Goal: Transaction & Acquisition: Purchase product/service

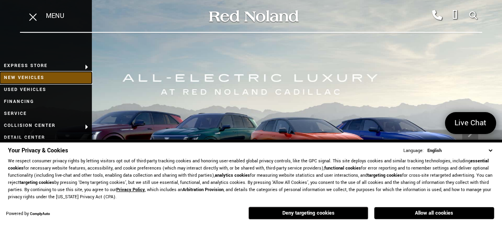
click at [38, 78] on link "New Vehicles" at bounding box center [46, 78] width 92 height 12
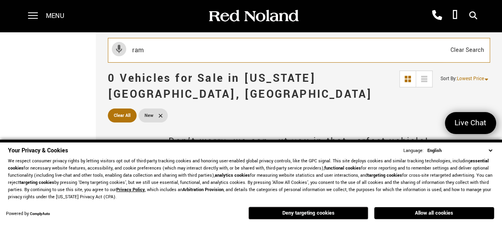
type input "ram"
click at [288, 53] on input "ram" at bounding box center [299, 50] width 382 height 25
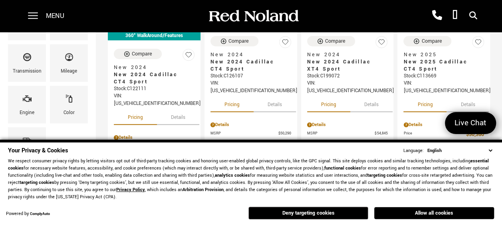
scroll to position [198, 0]
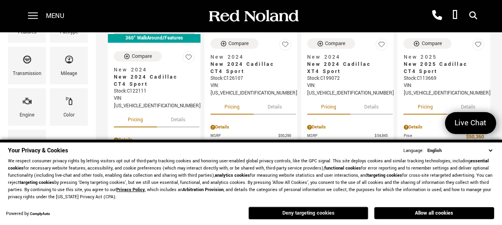
click at [331, 214] on button "Deny targeting cookies" at bounding box center [308, 213] width 120 height 13
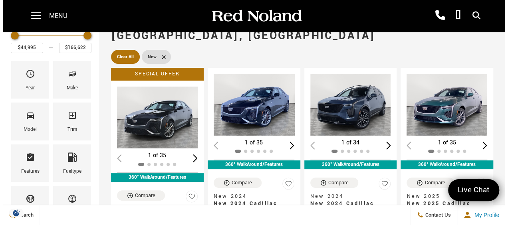
scroll to position [75, 0]
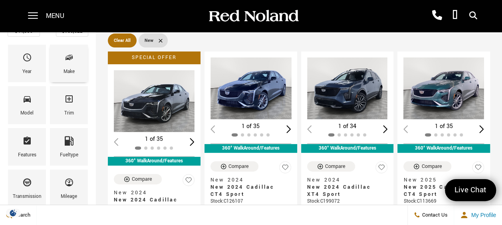
click at [73, 72] on div "Make" at bounding box center [68, 71] width 11 height 9
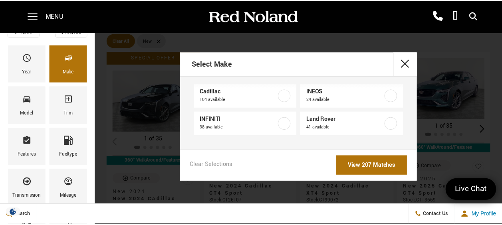
scroll to position [0, 0]
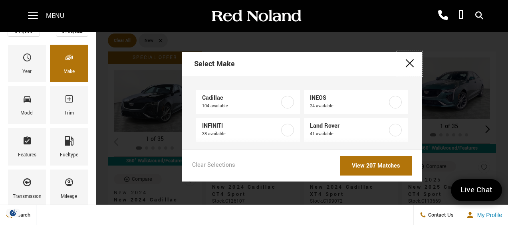
click at [406, 63] on button "close" at bounding box center [410, 64] width 24 height 24
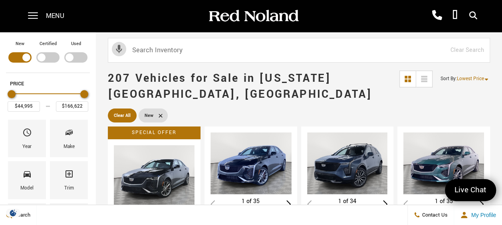
click at [73, 56] on div "Filter by Vehicle Type" at bounding box center [75, 57] width 23 height 10
type input "$6,678"
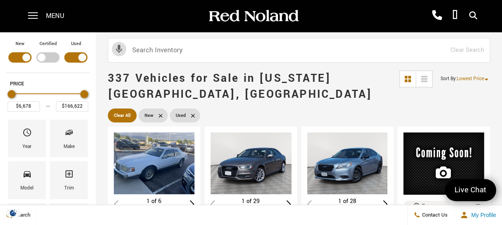
click at [21, 56] on div "Filter by Vehicle Type" at bounding box center [19, 57] width 23 height 10
type input "$96,688"
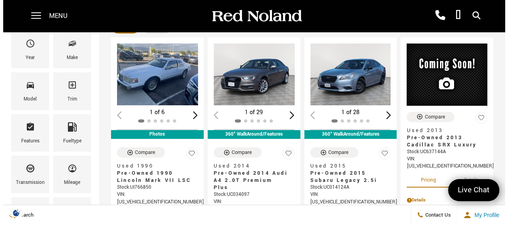
scroll to position [81, 0]
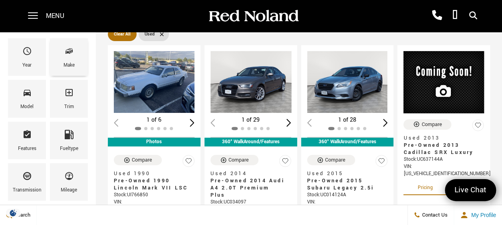
click at [76, 56] on div "Make" at bounding box center [69, 57] width 38 height 38
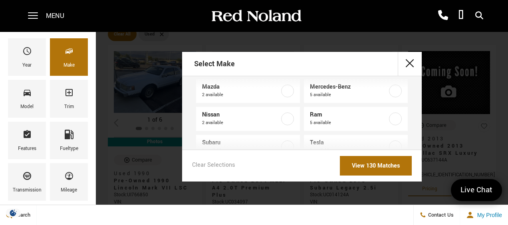
scroll to position [240, 0]
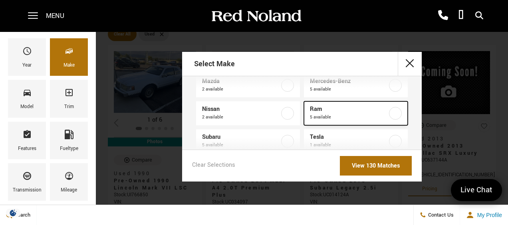
click at [389, 111] on label at bounding box center [395, 113] width 13 height 13
type input "$46,688"
type input "$76,684"
checkbox input "true"
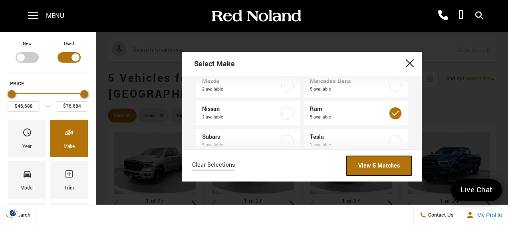
click at [390, 164] on link "View 5 Matches" at bounding box center [378, 166] width 65 height 20
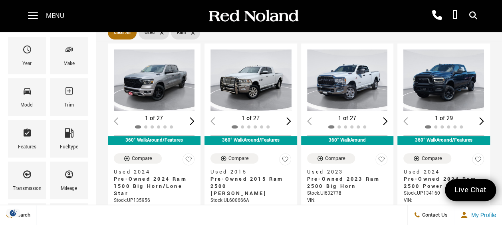
scroll to position [86, 0]
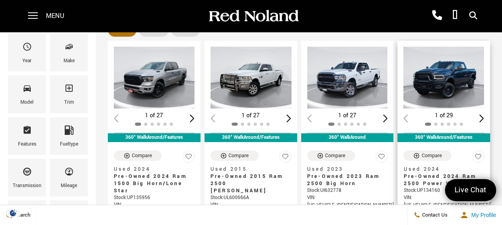
click at [456, 57] on img "1 / 2" at bounding box center [444, 78] width 82 height 62
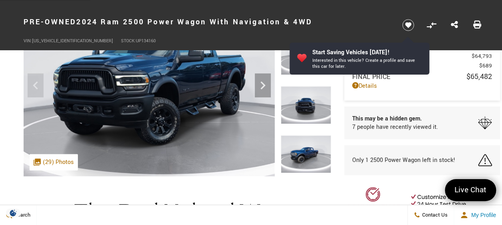
scroll to position [88, 0]
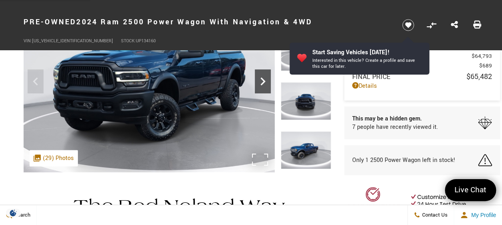
click at [266, 83] on icon "Next" at bounding box center [263, 81] width 16 height 16
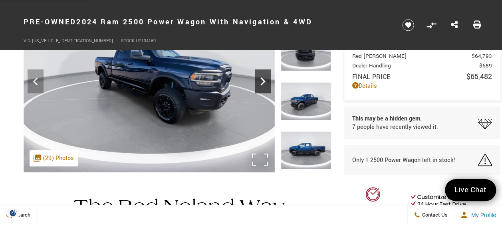
click at [266, 83] on icon "Next" at bounding box center [263, 81] width 16 height 16
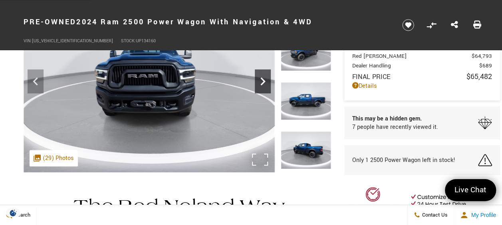
click at [266, 83] on icon "Next" at bounding box center [263, 81] width 16 height 16
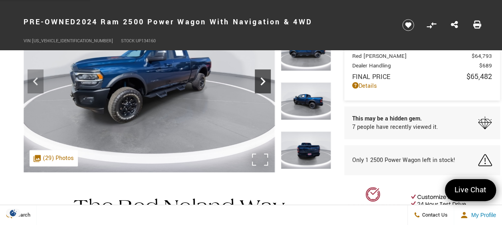
click at [266, 83] on icon "Next" at bounding box center [263, 81] width 16 height 16
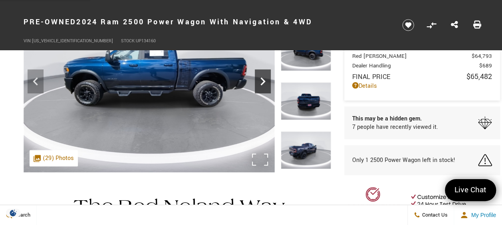
click at [266, 83] on icon "Next" at bounding box center [263, 81] width 16 height 16
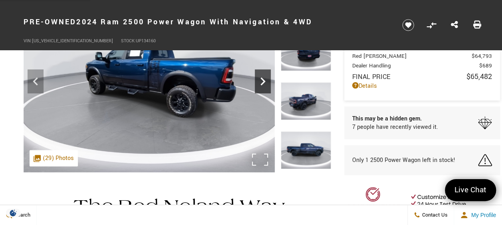
click at [266, 83] on icon "Next" at bounding box center [263, 81] width 16 height 16
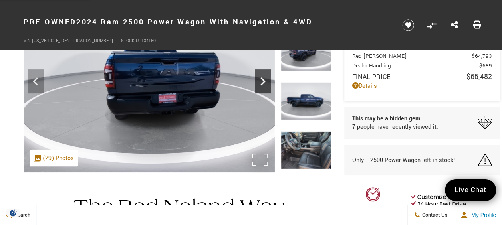
click at [266, 83] on icon "Next" at bounding box center [263, 81] width 16 height 16
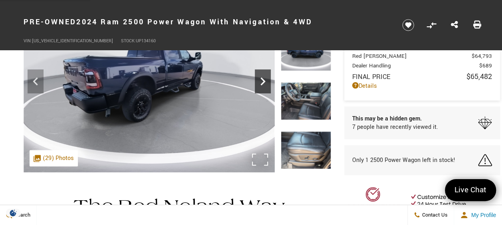
click at [266, 83] on icon "Next" at bounding box center [263, 81] width 16 height 16
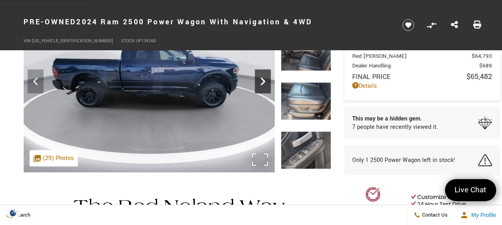
click at [266, 83] on icon "Next" at bounding box center [263, 81] width 16 height 16
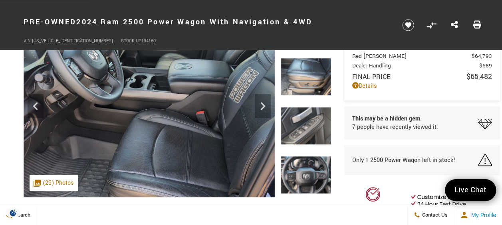
scroll to position [84, 0]
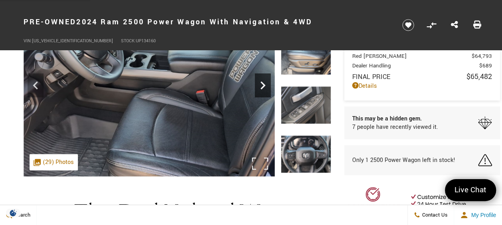
click at [262, 86] on icon "Next" at bounding box center [263, 85] width 16 height 16
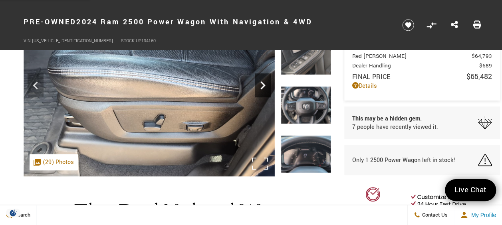
click at [262, 86] on icon "Next" at bounding box center [263, 85] width 16 height 16
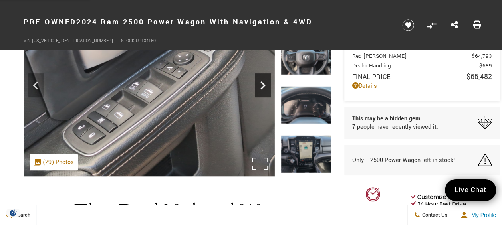
click at [262, 86] on icon "Next" at bounding box center [263, 85] width 16 height 16
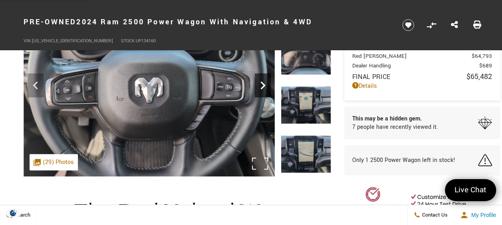
click at [262, 86] on icon "Next" at bounding box center [263, 85] width 16 height 16
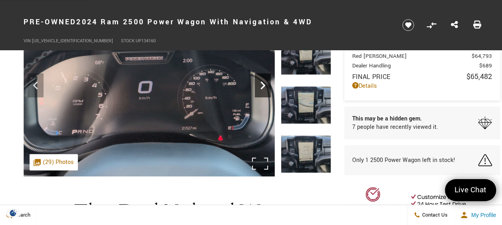
click at [262, 86] on icon "Next" at bounding box center [263, 85] width 16 height 16
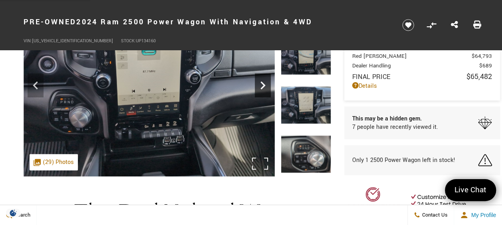
click at [262, 86] on icon "Next" at bounding box center [263, 85] width 16 height 16
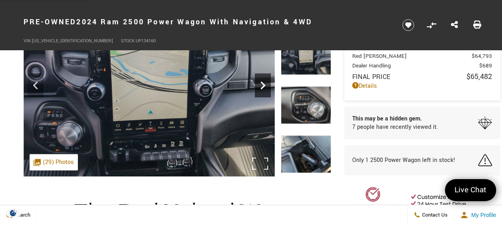
click at [262, 86] on icon "Next" at bounding box center [263, 85] width 16 height 16
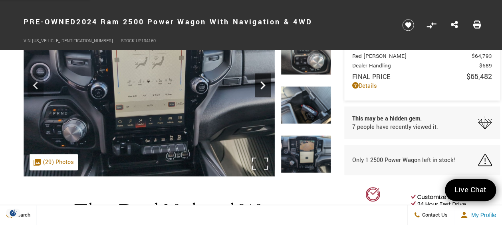
click at [262, 86] on icon "Next" at bounding box center [263, 85] width 16 height 16
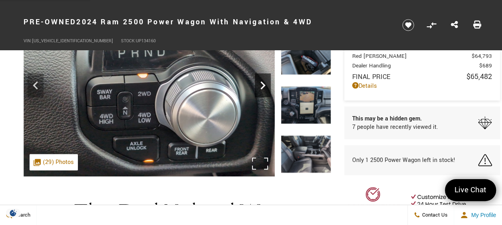
click at [262, 86] on icon "Next" at bounding box center [263, 85] width 16 height 16
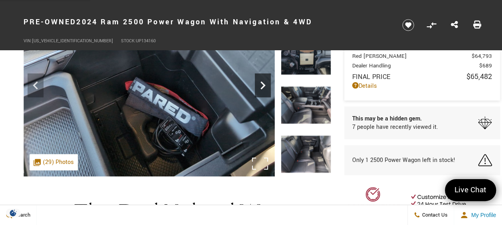
click at [262, 86] on icon "Next" at bounding box center [263, 85] width 16 height 16
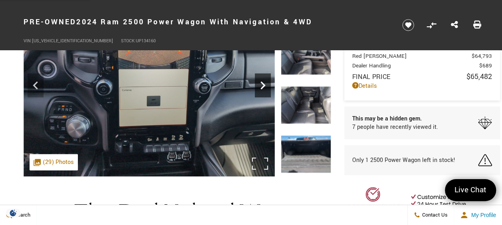
click at [262, 86] on icon "Next" at bounding box center [263, 85] width 16 height 16
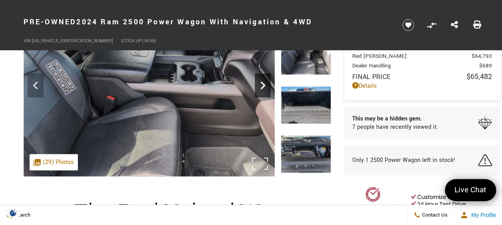
click at [262, 86] on icon "Next" at bounding box center [263, 85] width 16 height 16
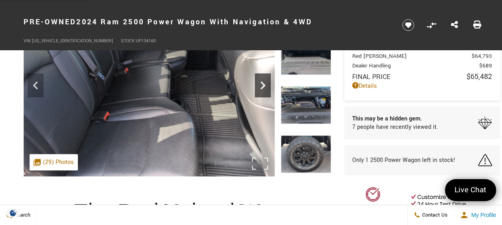
click at [262, 86] on icon "Next" at bounding box center [263, 85] width 16 height 16
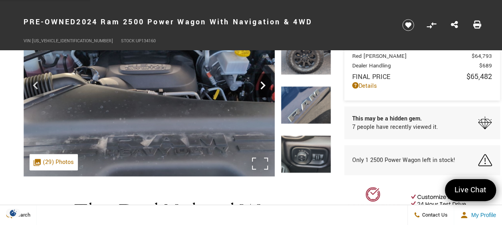
click at [262, 86] on icon "Next" at bounding box center [263, 85] width 16 height 16
